Goal: Task Accomplishment & Management: Complete application form

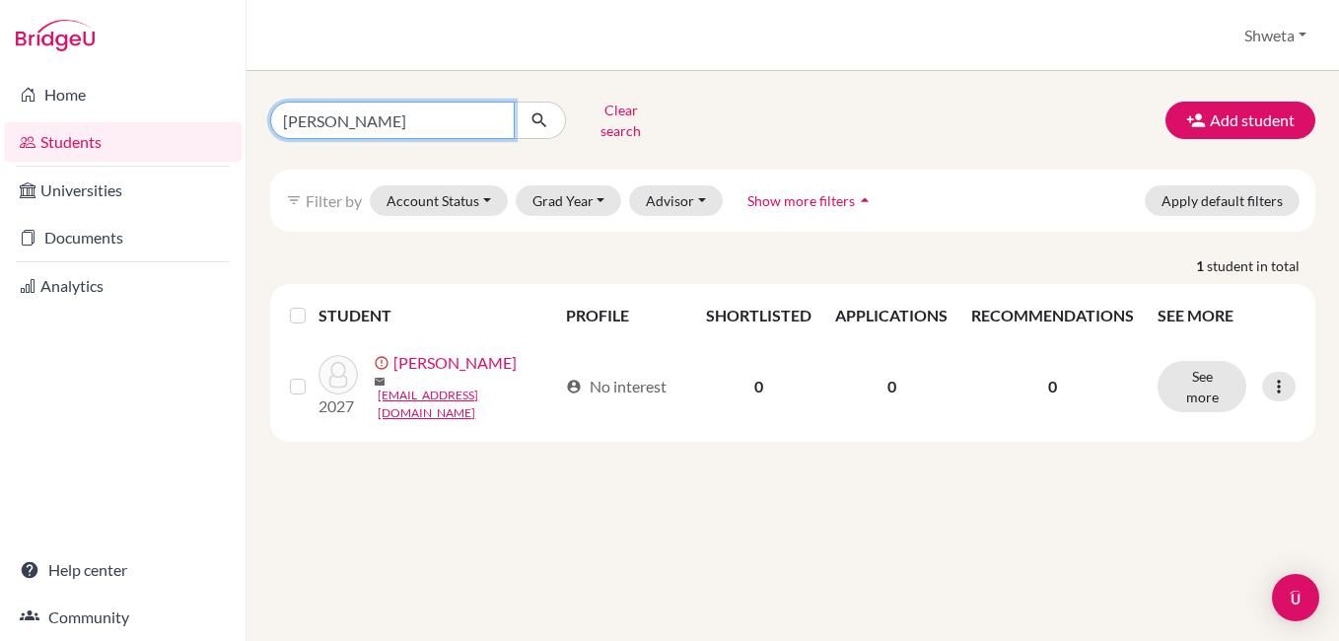
drag, startPoint x: 452, startPoint y: 120, endPoint x: 256, endPoint y: 109, distance: 195.6
click at [256, 109] on div "Arihaan Arjun Bhuyan Clear search" at bounding box center [434, 120] width 358 height 51
click at [514, 102] on button "submit" at bounding box center [540, 120] width 52 height 37
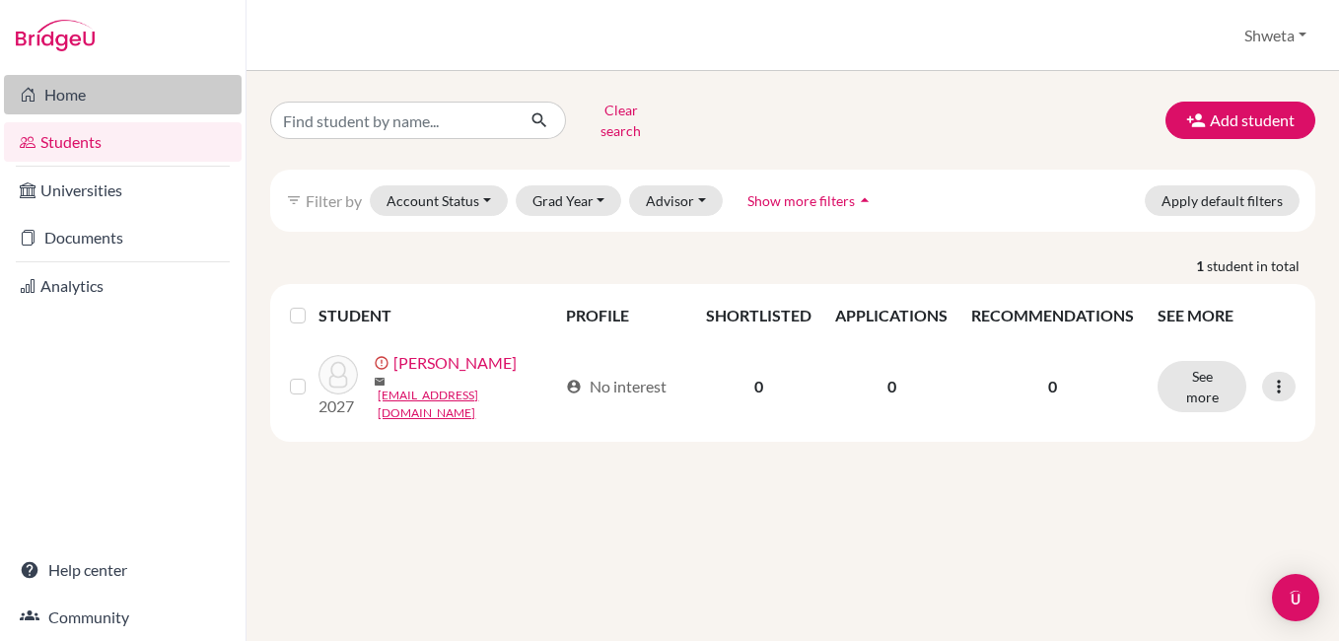
click at [81, 106] on link "Home" at bounding box center [123, 94] width 238 height 39
drag, startPoint x: 451, startPoint y: 109, endPoint x: 232, endPoint y: 107, distance: 219.0
click at [232, 107] on div "Home Students Universities Documents Analytics Help center Community Students o…" at bounding box center [669, 320] width 1339 height 641
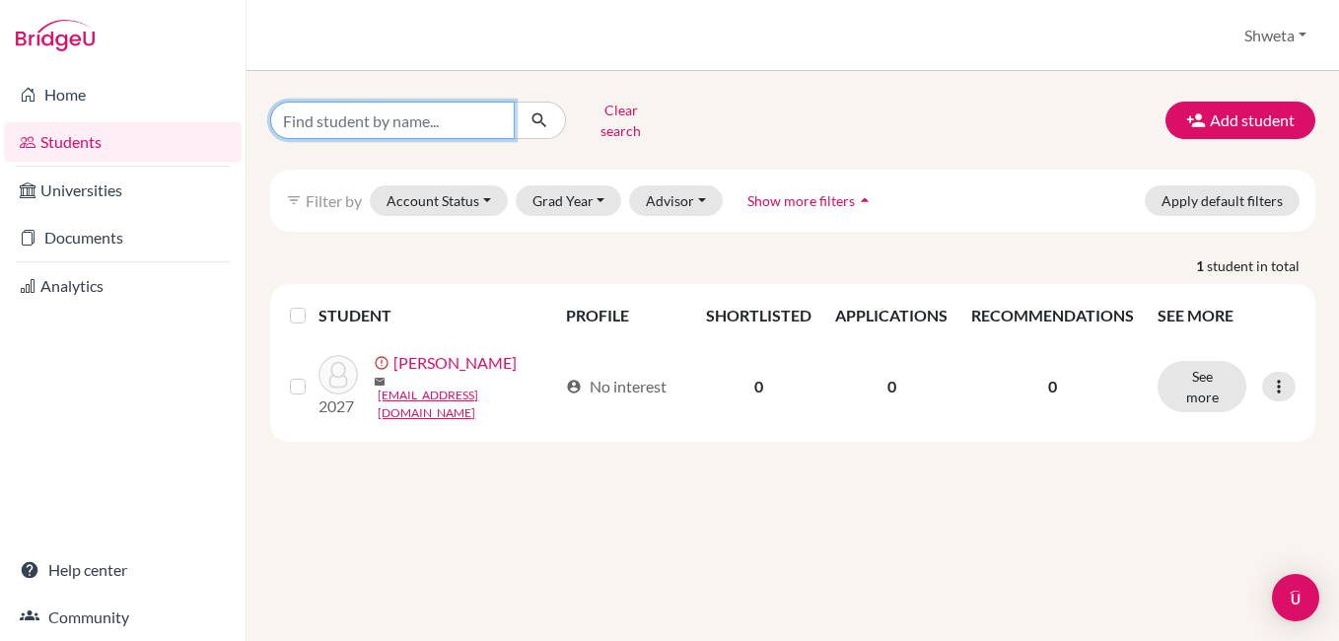
click at [463, 110] on input "Find student by name..." at bounding box center [392, 120] width 245 height 37
type input "agnija"
click button "submit" at bounding box center [540, 120] width 52 height 37
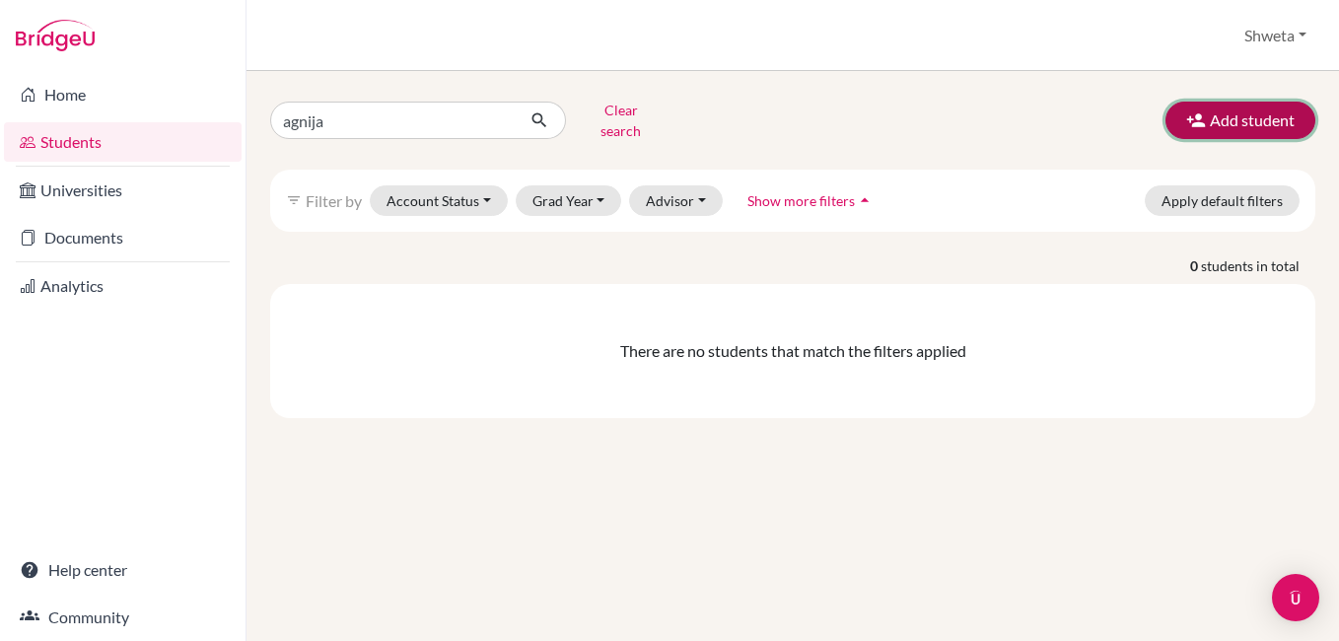
click at [1234, 121] on button "Add student" at bounding box center [1241, 120] width 150 height 37
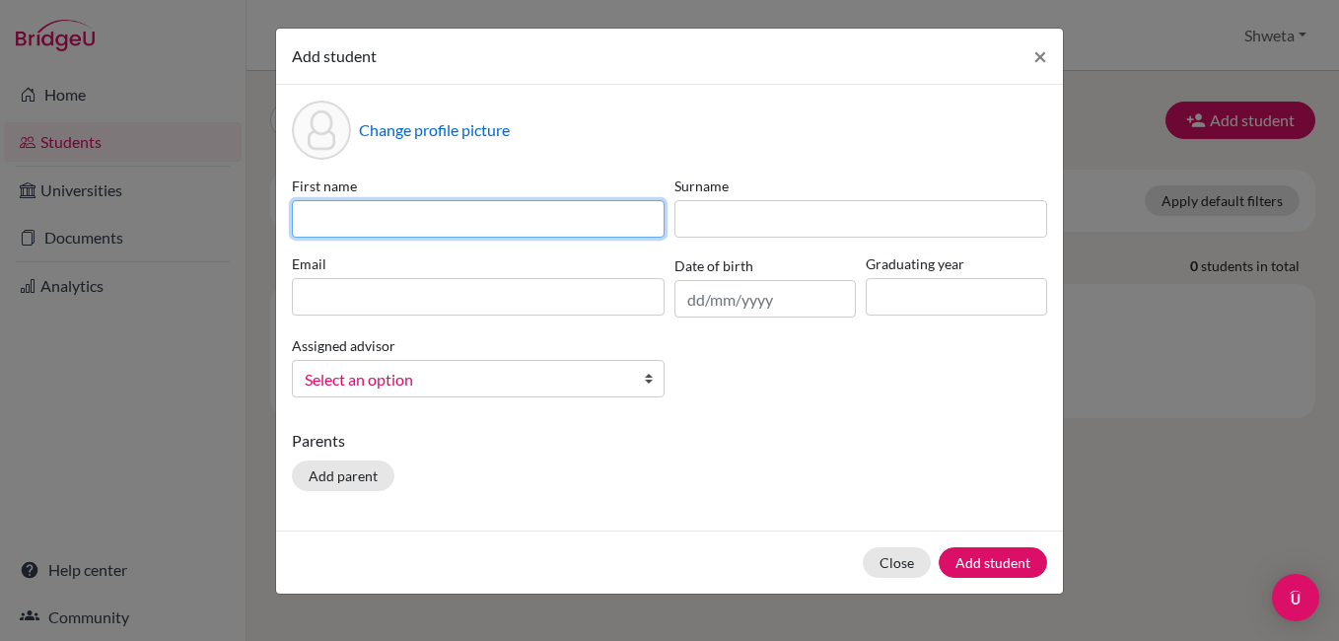
click at [449, 220] on input at bounding box center [478, 218] width 373 height 37
type input "Agnija"
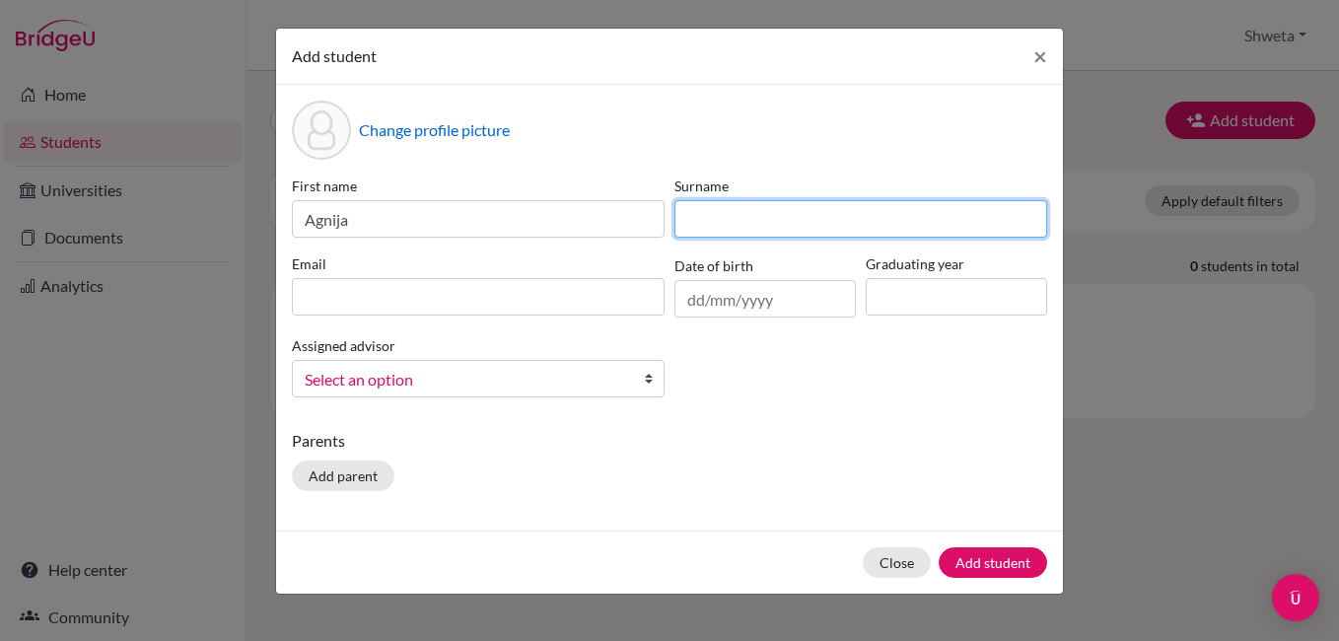
click at [778, 220] on input at bounding box center [861, 218] width 373 height 37
type input "Ghorai"
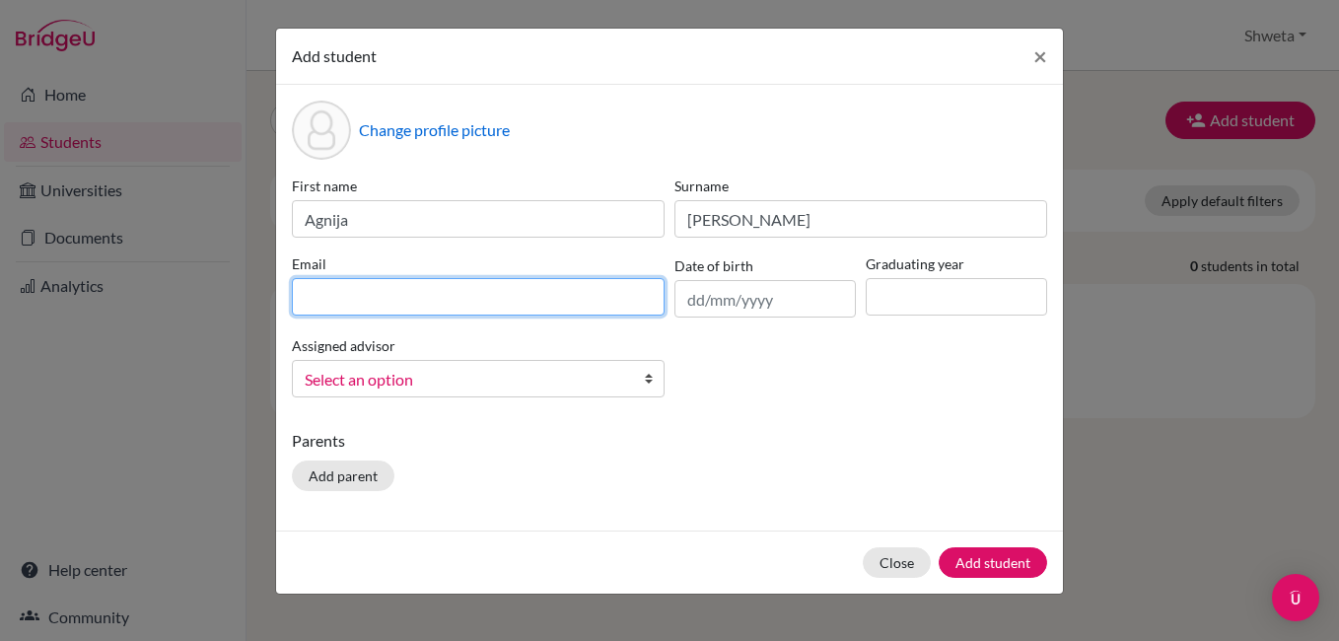
click at [445, 304] on input at bounding box center [478, 296] width 373 height 37
drag, startPoint x: 434, startPoint y: 293, endPoint x: 488, endPoint y: 293, distance: 54.2
click at [435, 293] on input "agnijaghorai537@mail.com" at bounding box center [478, 296] width 373 height 37
type input "agnijaghorai537@gmail.com"
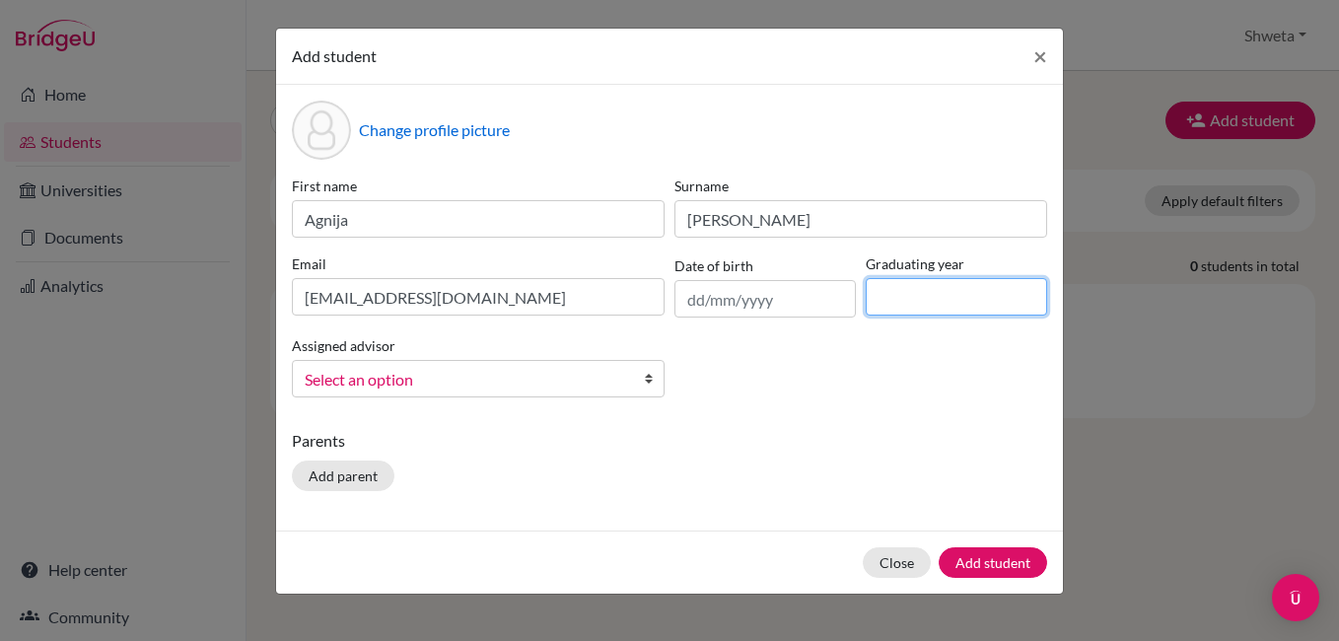
click at [903, 304] on input at bounding box center [956, 296] width 181 height 37
type input "2026"
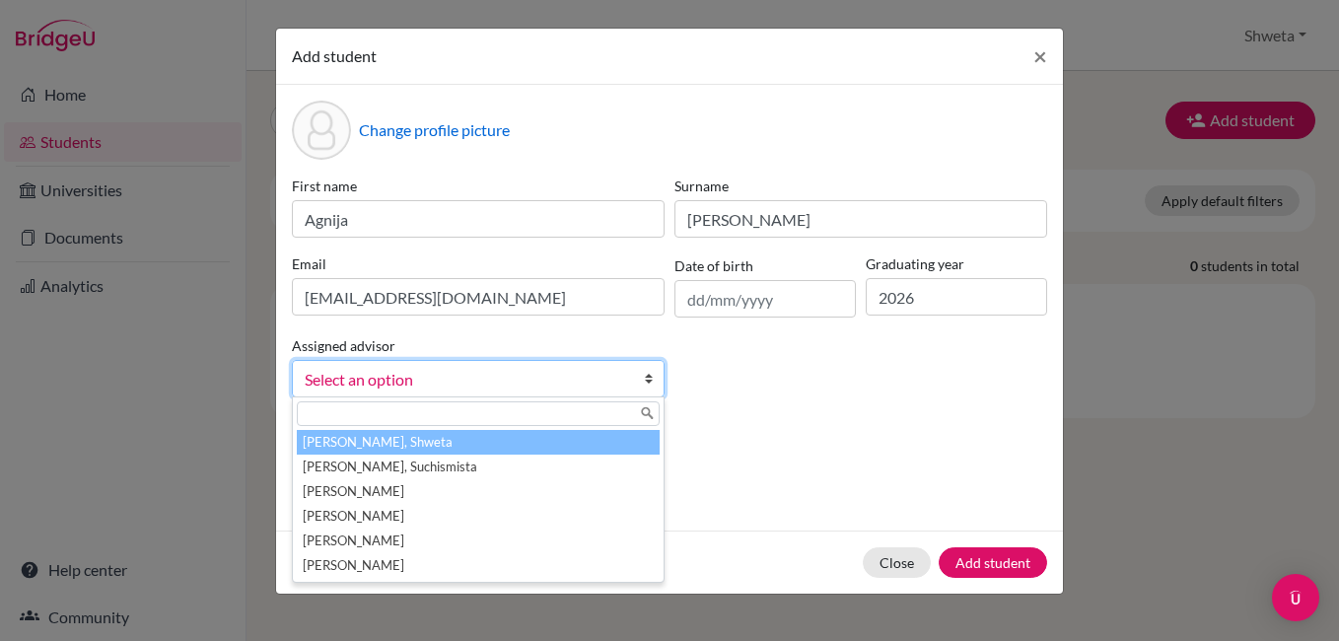
click at [440, 381] on span "Select an option" at bounding box center [466, 380] width 322 height 26
click at [426, 445] on li "Chhotray, Shweta" at bounding box center [478, 442] width 363 height 25
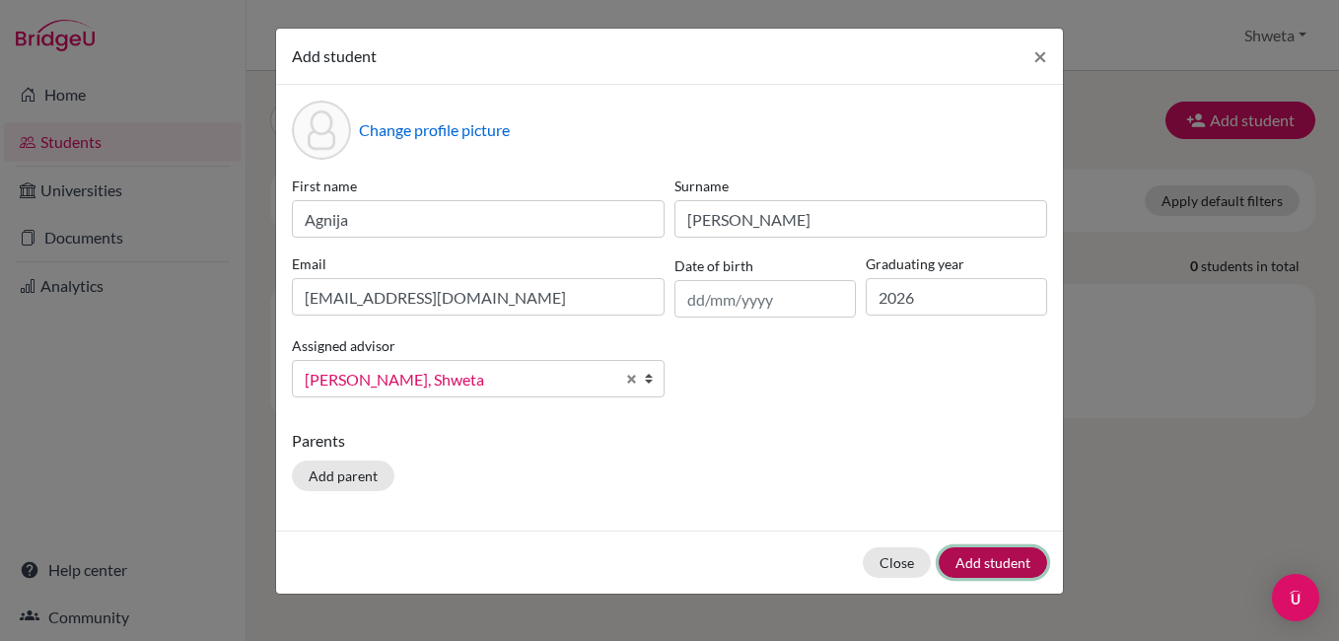
click at [990, 571] on button "Add student" at bounding box center [993, 562] width 108 height 31
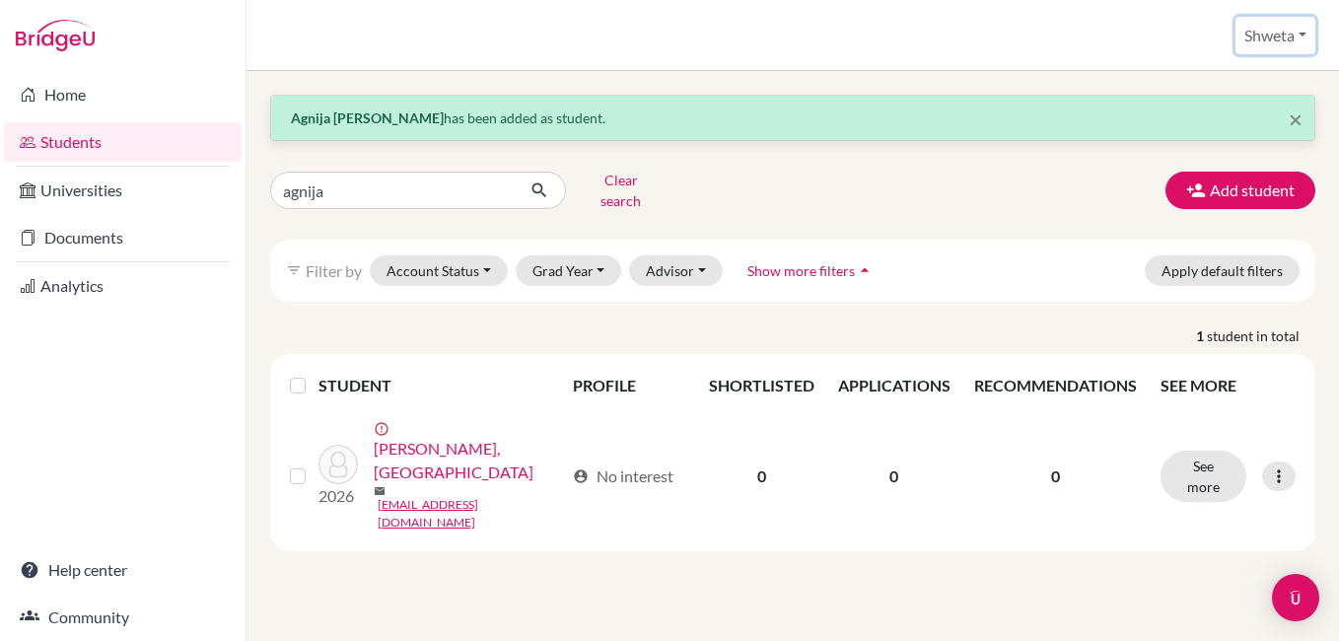
click at [1277, 38] on button "Shweta" at bounding box center [1276, 35] width 80 height 37
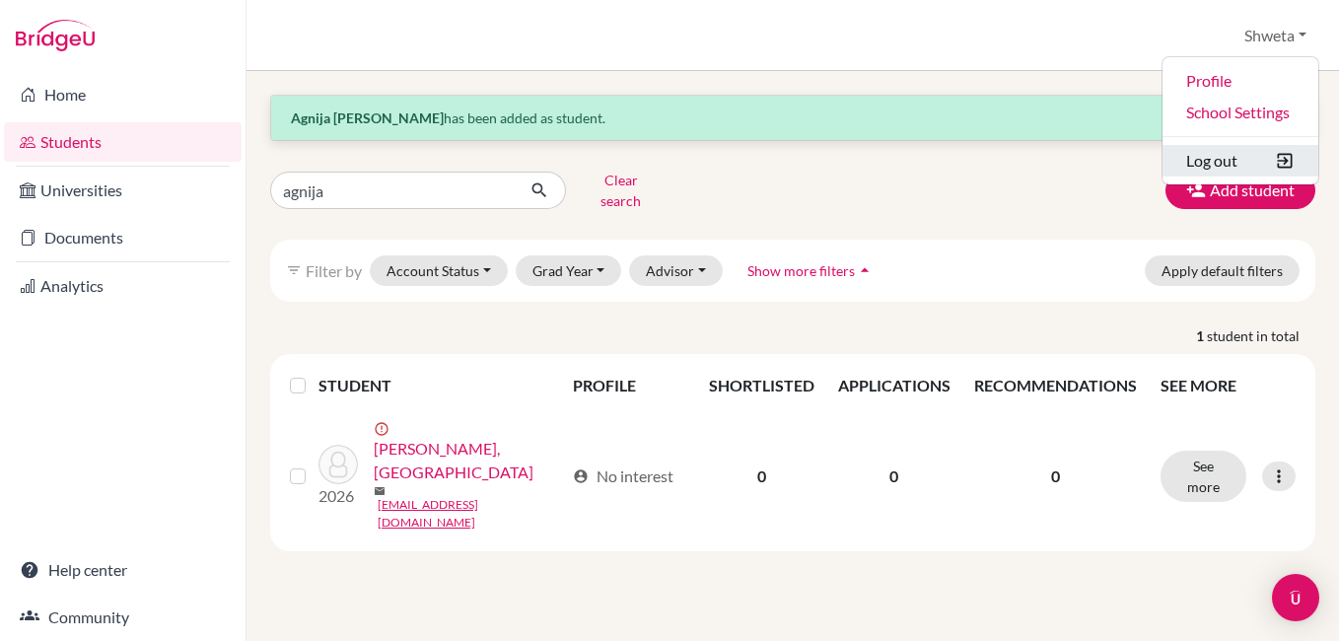
click at [1238, 155] on button "Log out" at bounding box center [1241, 161] width 156 height 32
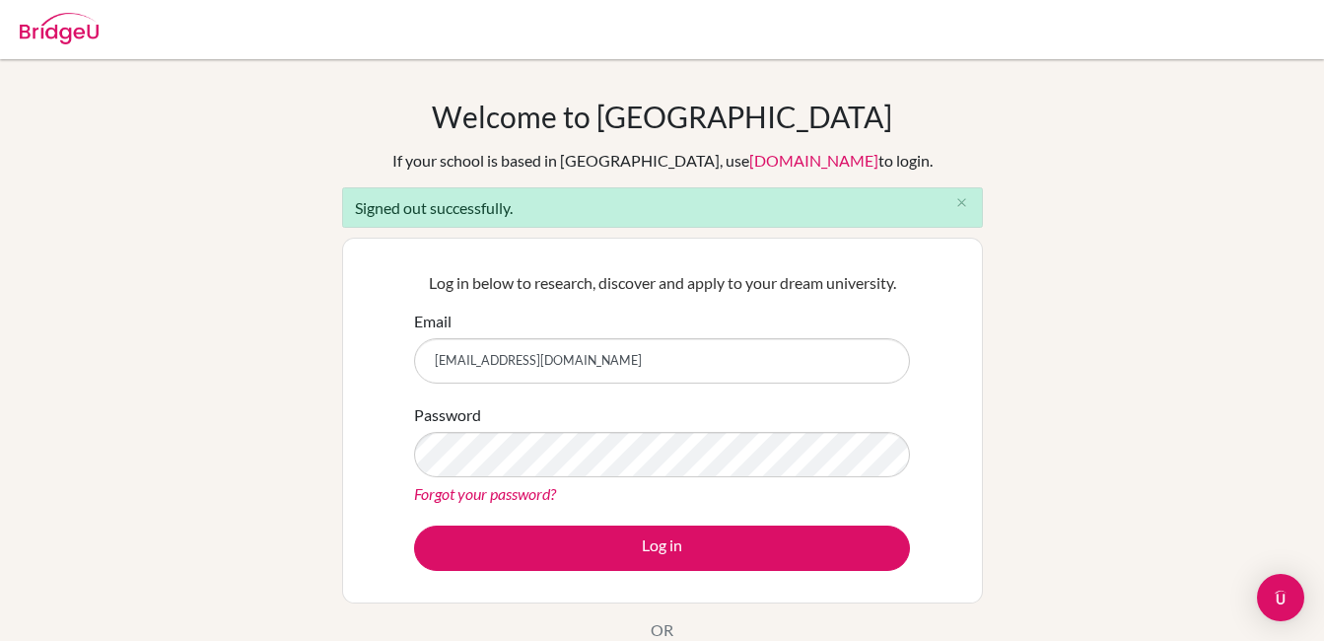
type input "[PERSON_NAME][EMAIL_ADDRESS][DOMAIN_NAME]"
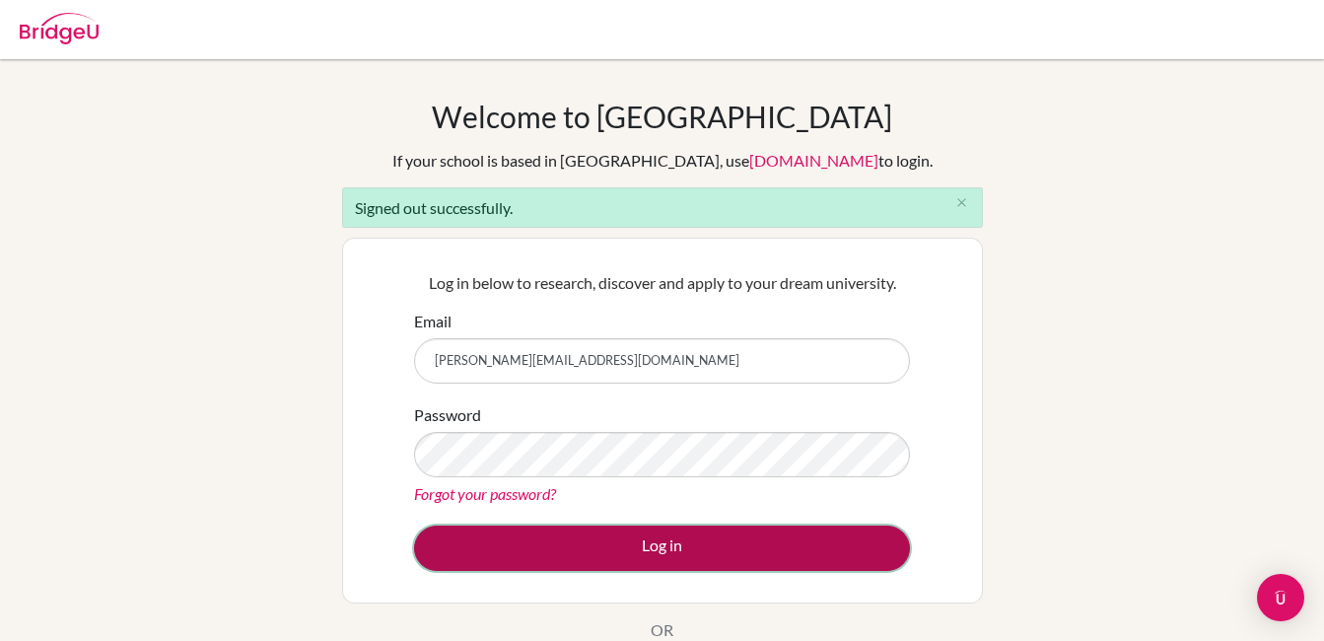
click at [656, 550] on button "Log in" at bounding box center [662, 548] width 496 height 45
